Goal: Navigation & Orientation: Find specific page/section

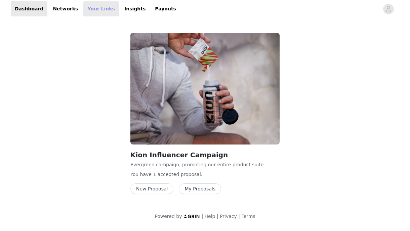
click at [97, 13] on link "Your Links" at bounding box center [101, 8] width 36 height 15
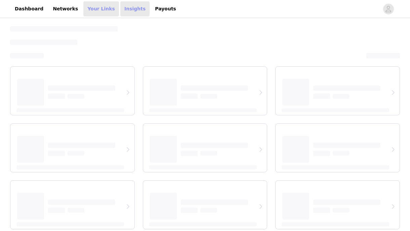
select select "12"
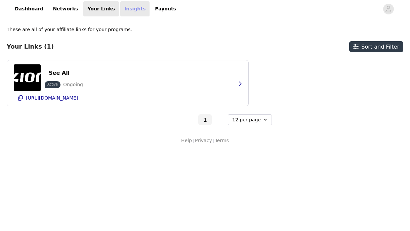
click at [120, 7] on link "Insights" at bounding box center [134, 8] width 29 height 15
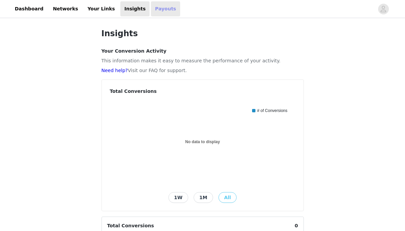
click at [151, 9] on link "Payouts" at bounding box center [165, 8] width 29 height 15
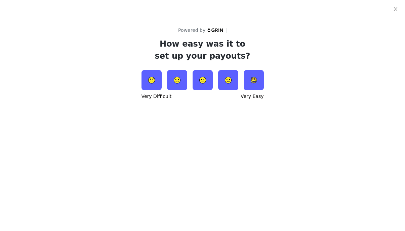
click at [96, 6] on div "Powered by | How easy was it to set up your payouts? Very Difficult Very Easy" at bounding box center [202, 50] width 405 height 101
